Goal: Task Accomplishment & Management: Complete application form

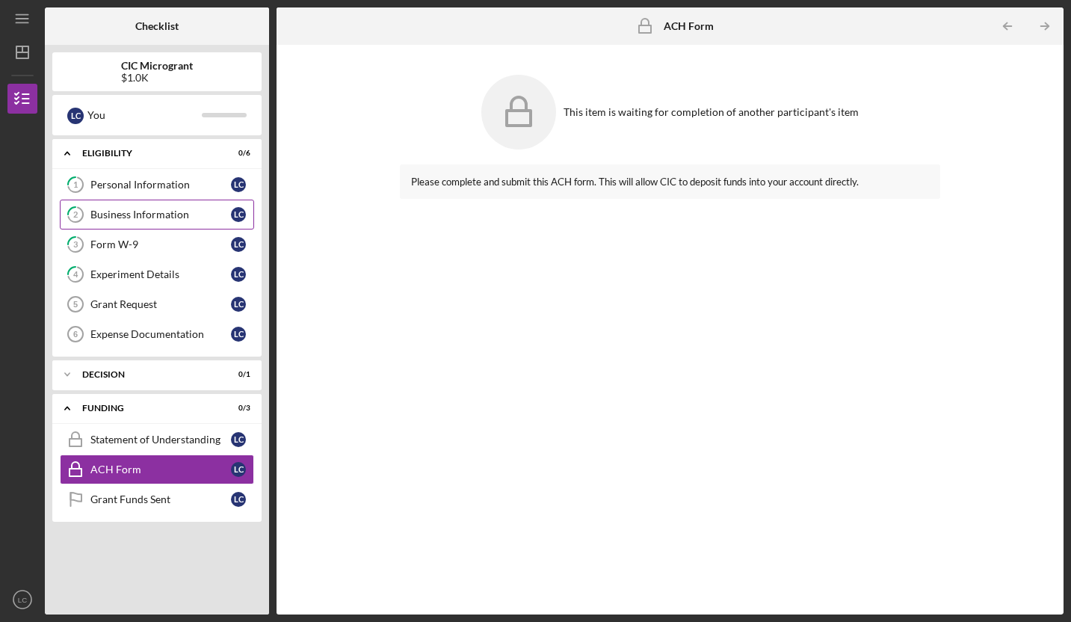
click at [139, 223] on link "2 Business Information L C" at bounding box center [157, 215] width 194 height 30
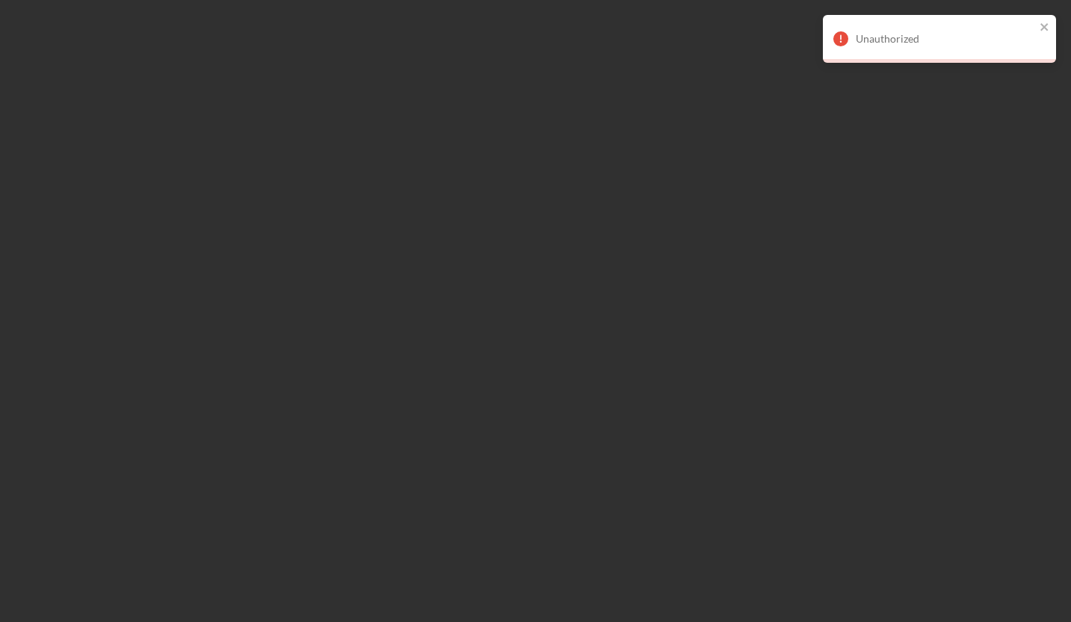
click at [339, 175] on div at bounding box center [535, 311] width 1071 height 622
click at [1043, 22] on icon "close" at bounding box center [1045, 27] width 10 height 12
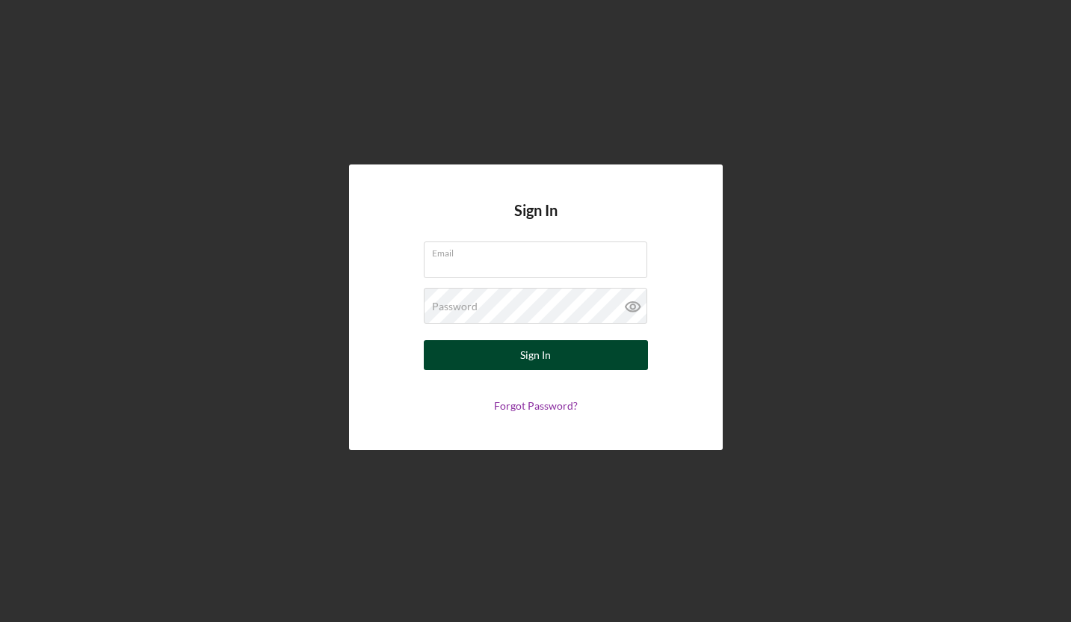
type input "[EMAIL_ADDRESS][DOMAIN_NAME]"
click at [513, 350] on button "Sign In" at bounding box center [536, 355] width 224 height 30
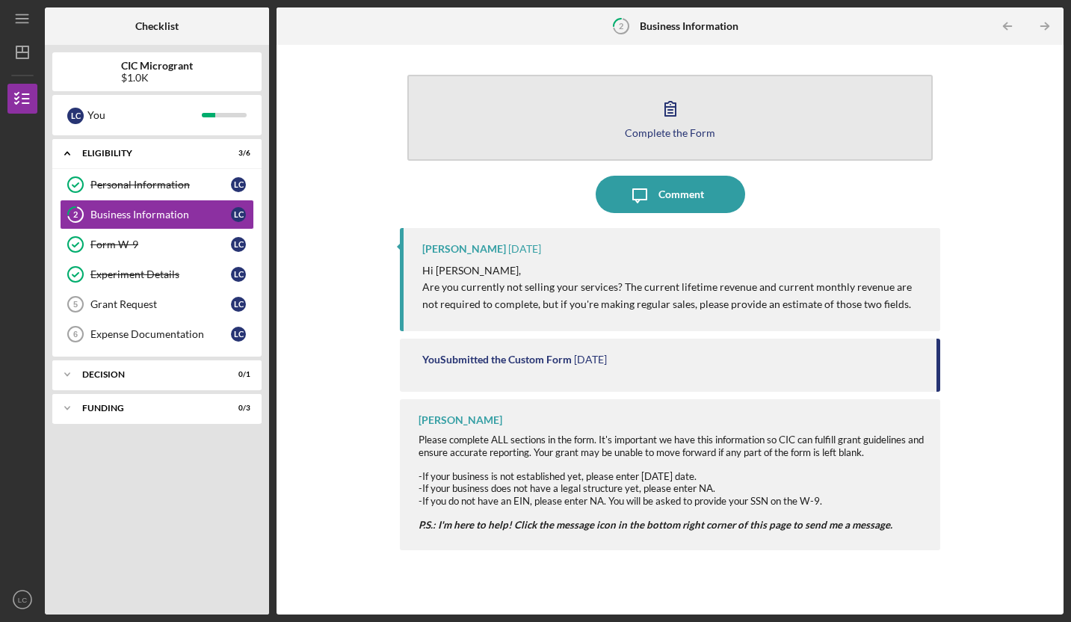
click at [661, 119] on icon "button" at bounding box center [670, 108] width 37 height 37
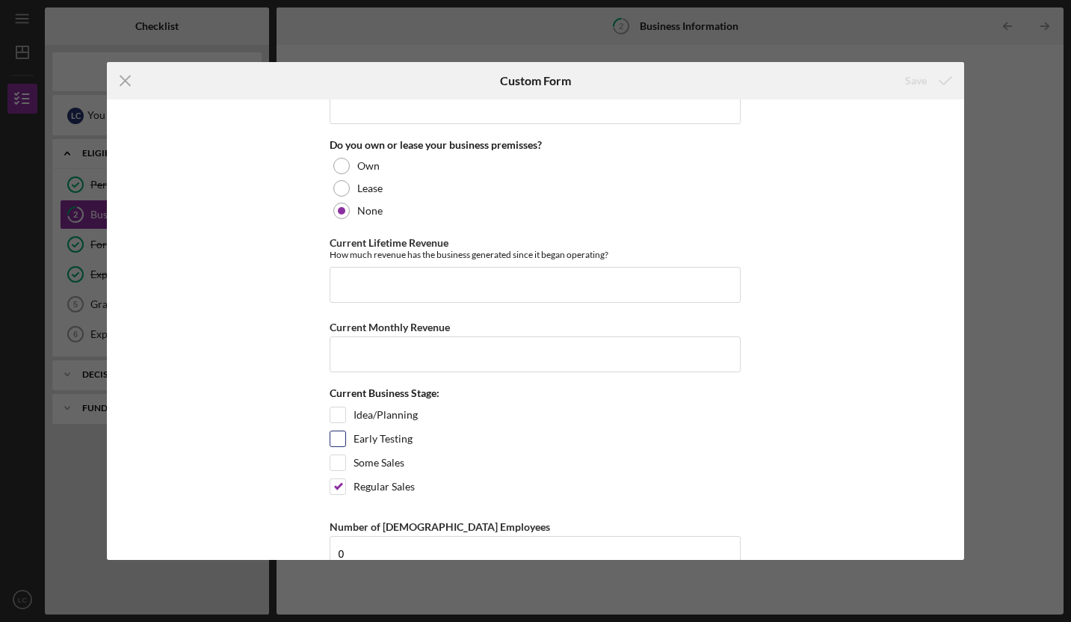
scroll to position [1160, 0]
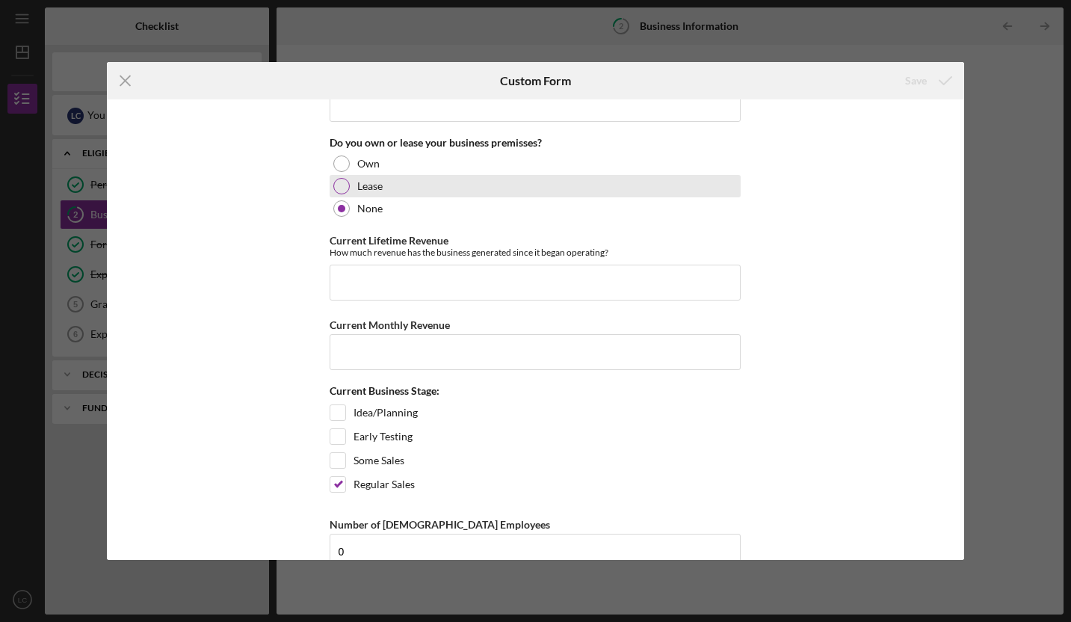
click at [341, 185] on div at bounding box center [341, 186] width 16 height 16
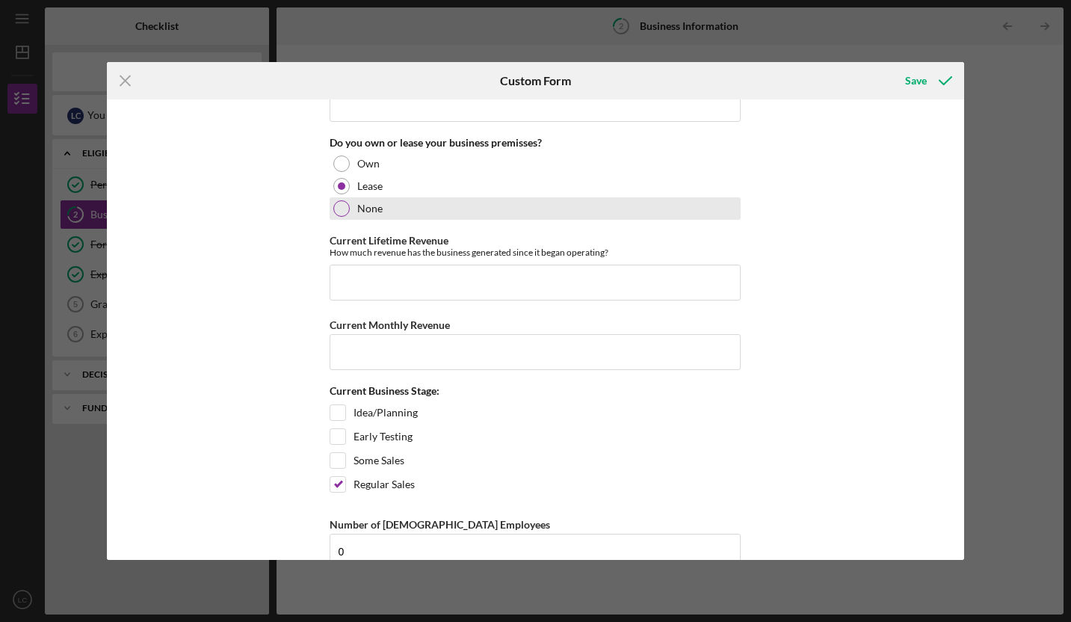
click at [341, 214] on div at bounding box center [341, 208] width 16 height 16
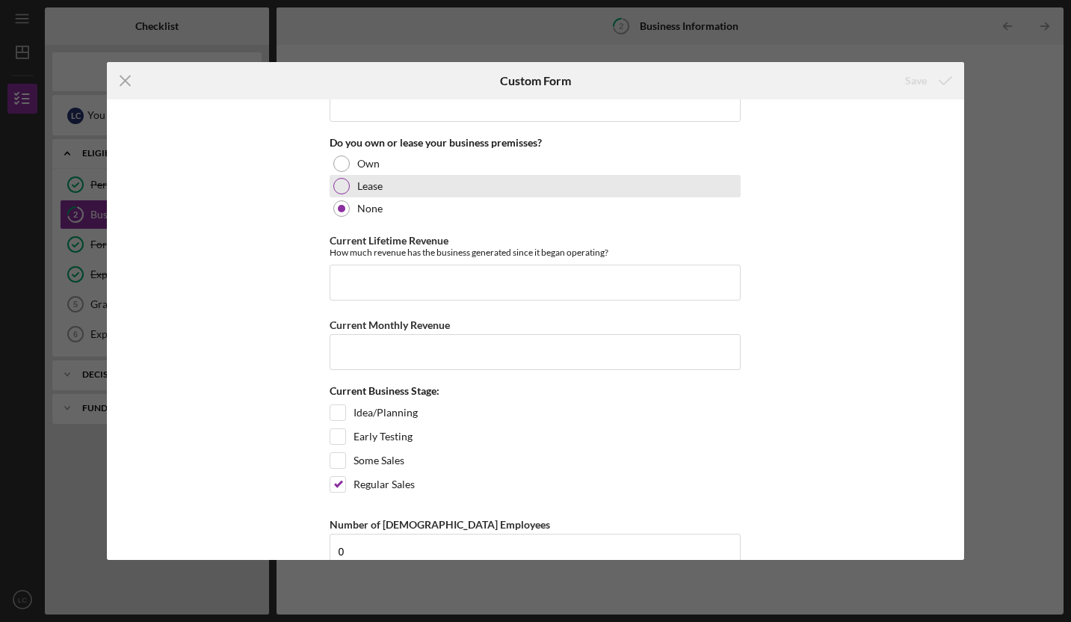
click at [336, 188] on div at bounding box center [341, 186] width 16 height 16
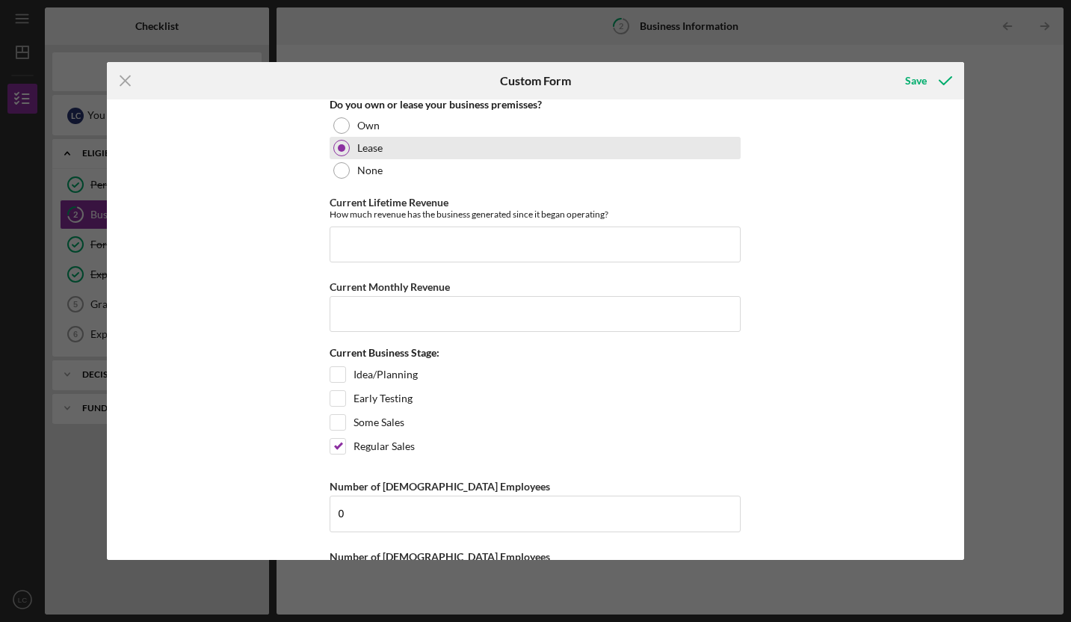
scroll to position [1240, 0]
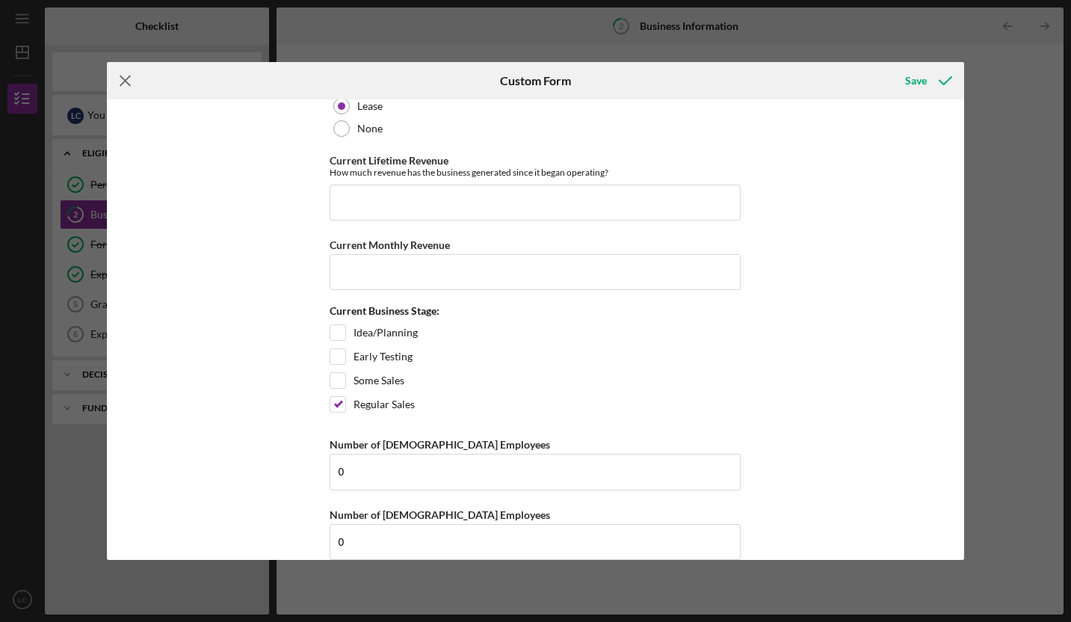
click at [119, 81] on icon "Icon/Menu Close" at bounding box center [125, 80] width 37 height 37
